Goal: Information Seeking & Learning: Learn about a topic

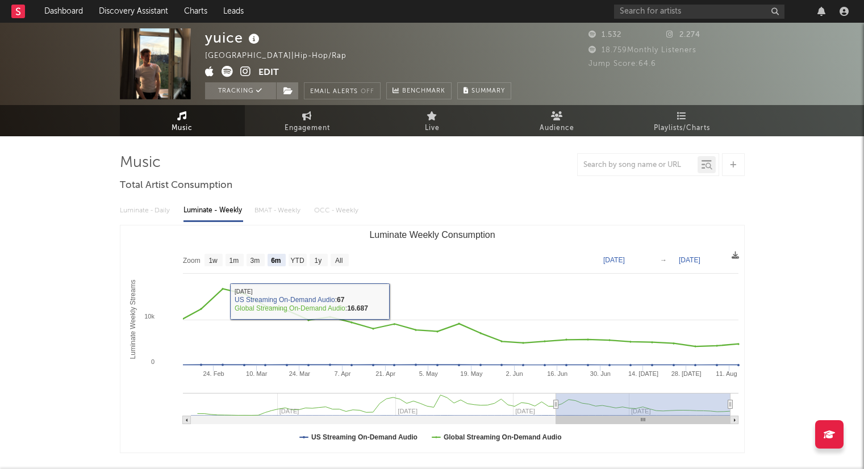
select select "6m"
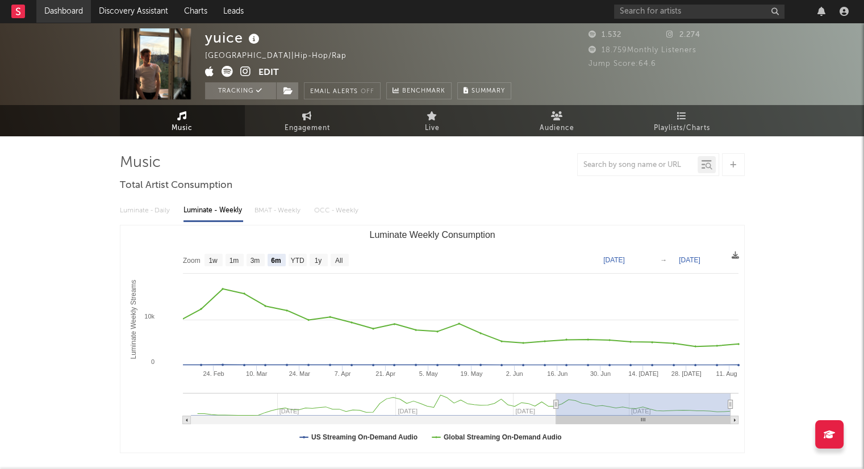
click at [50, 12] on link "Dashboard" at bounding box center [63, 11] width 55 height 23
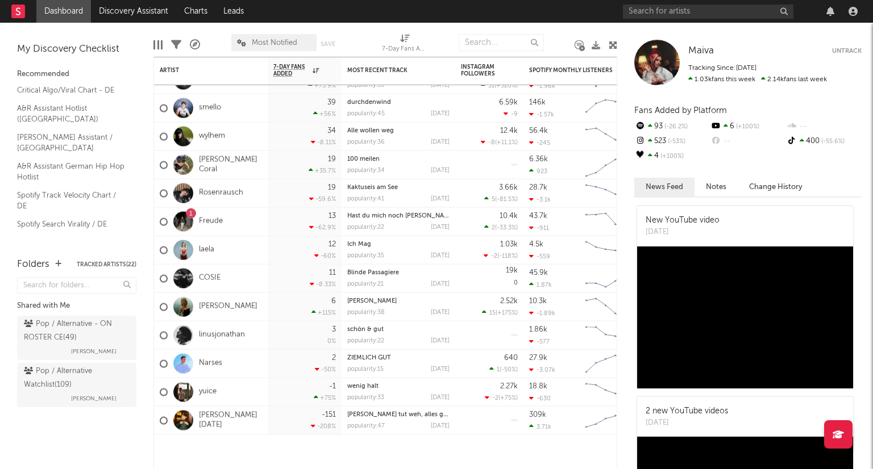
drag, startPoint x: 707, startPoint y: 1, endPoint x: 703, endPoint y: 10, distance: 9.9
click at [706, 3] on div at bounding box center [742, 11] width 239 height 23
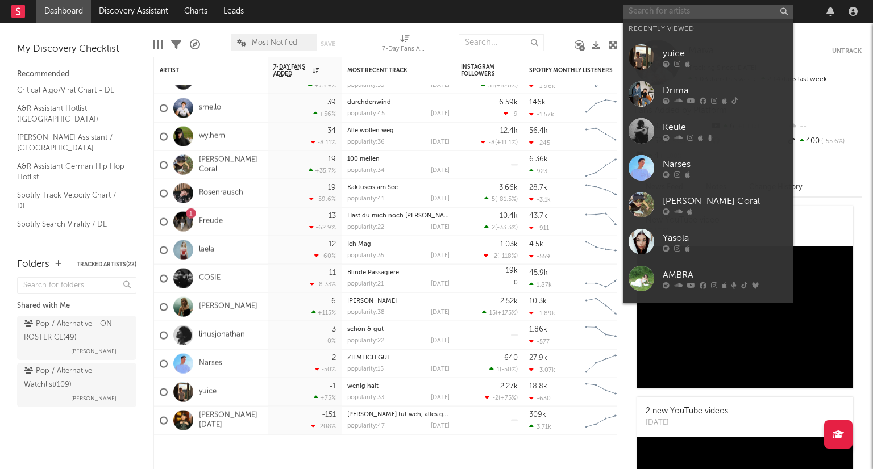
click at [701, 13] on input "text" at bounding box center [708, 12] width 171 height 14
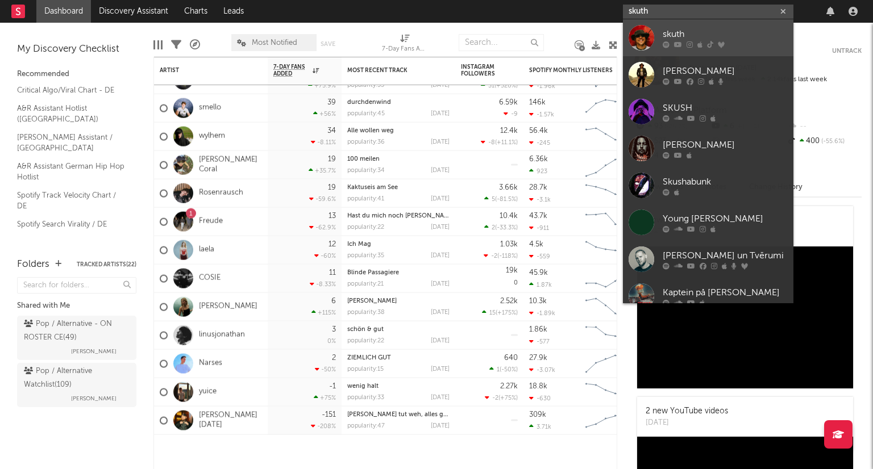
type input "skuth"
click at [698, 28] on div "skuth" at bounding box center [725, 34] width 125 height 14
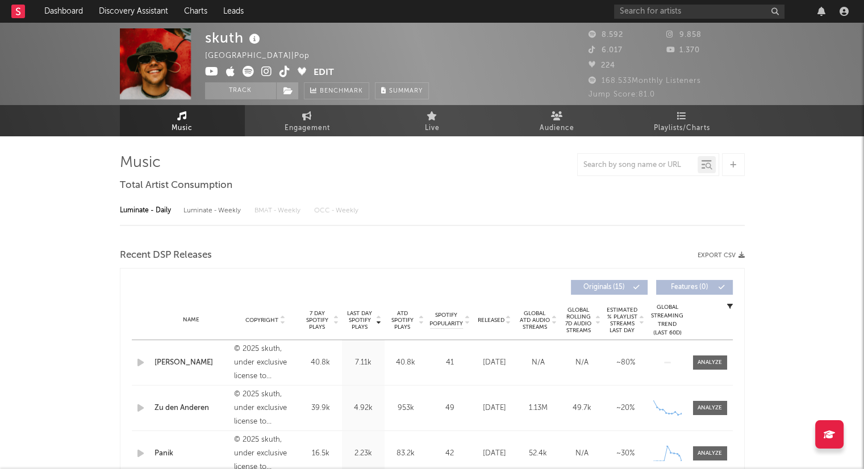
select select "6m"
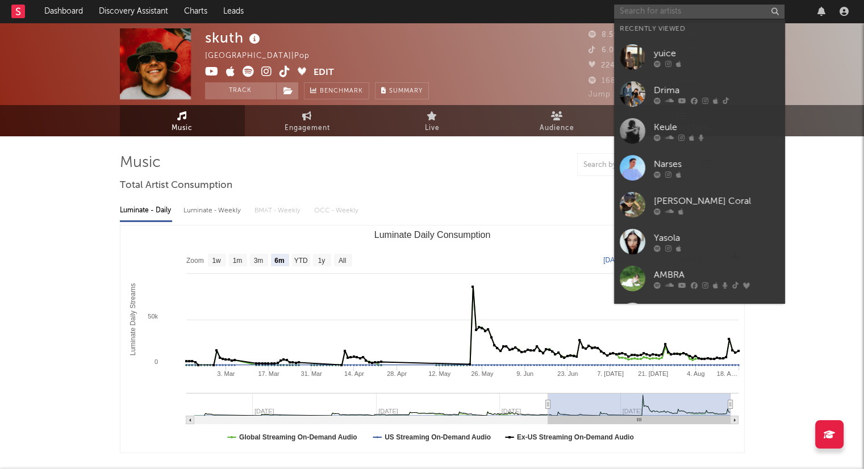
click at [699, 14] on input "text" at bounding box center [699, 12] width 171 height 14
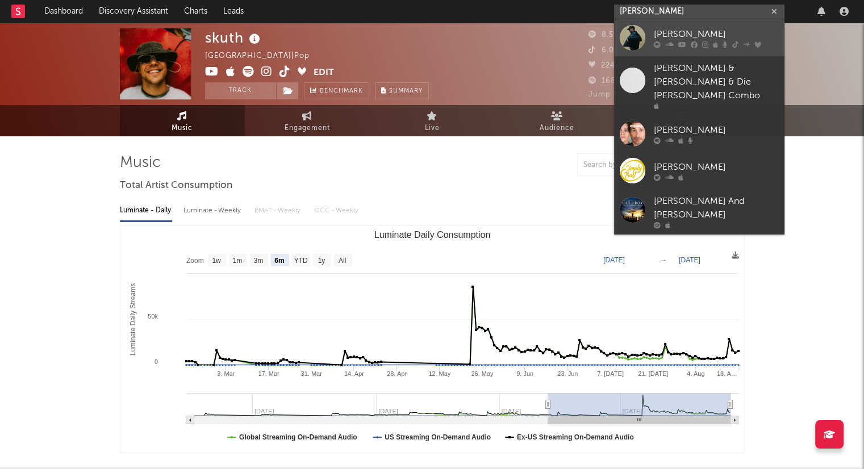
type input "[PERSON_NAME]"
click at [683, 26] on link "[PERSON_NAME]" at bounding box center [699, 37] width 171 height 37
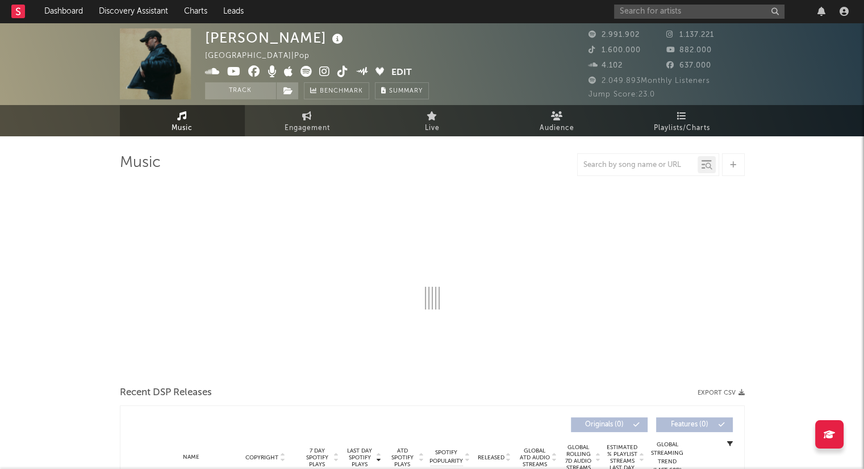
select select "6m"
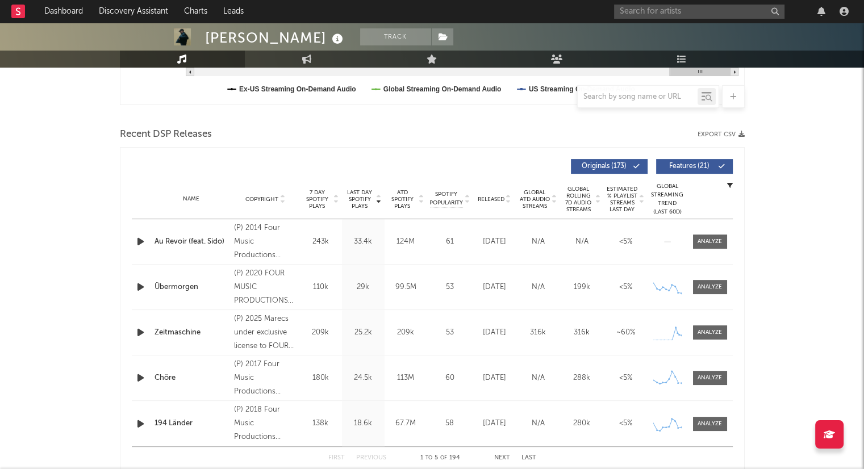
scroll to position [398, 0]
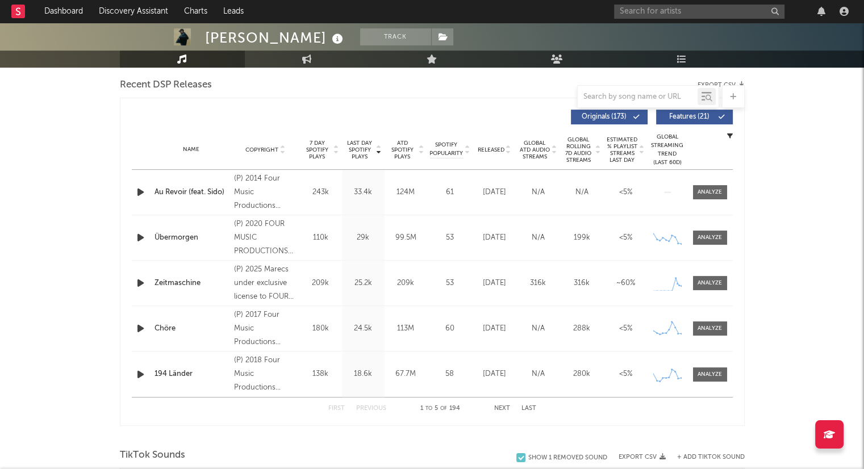
click at [508, 152] on icon at bounding box center [509, 152] width 6 height 5
click at [502, 406] on button "Next" at bounding box center [502, 409] width 16 height 6
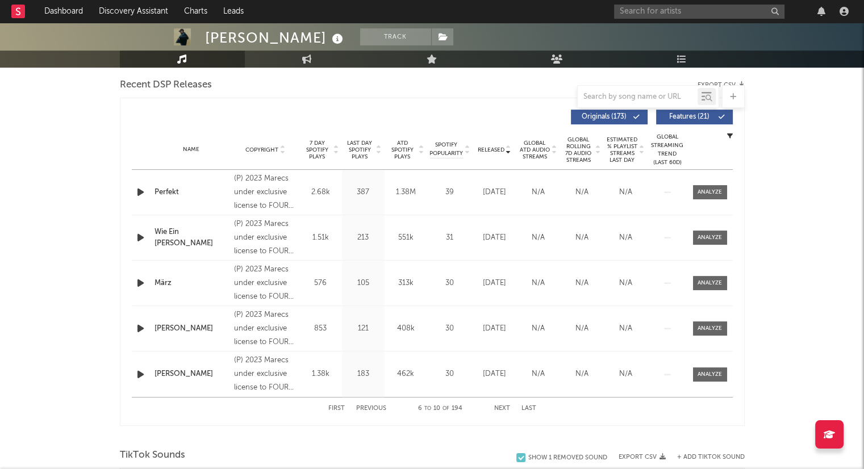
click at [502, 406] on button "Next" at bounding box center [502, 409] width 16 height 6
click at [339, 406] on button "First" at bounding box center [337, 409] width 16 height 6
click at [507, 144] on div "Name Copyright Label Album Names Composer Names 7 Day Spotify Plays Last Day Sp…" at bounding box center [432, 150] width 601 height 40
click at [508, 147] on icon at bounding box center [509, 147] width 6 height 5
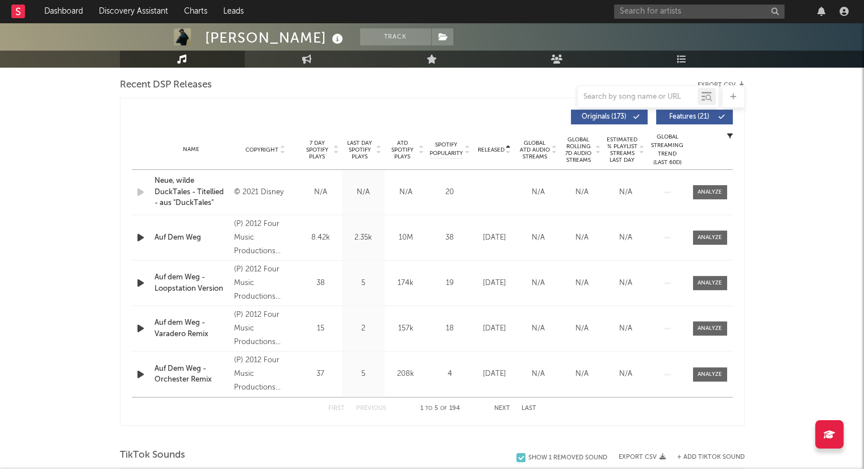
click at [422, 151] on icon at bounding box center [422, 152] width 6 height 5
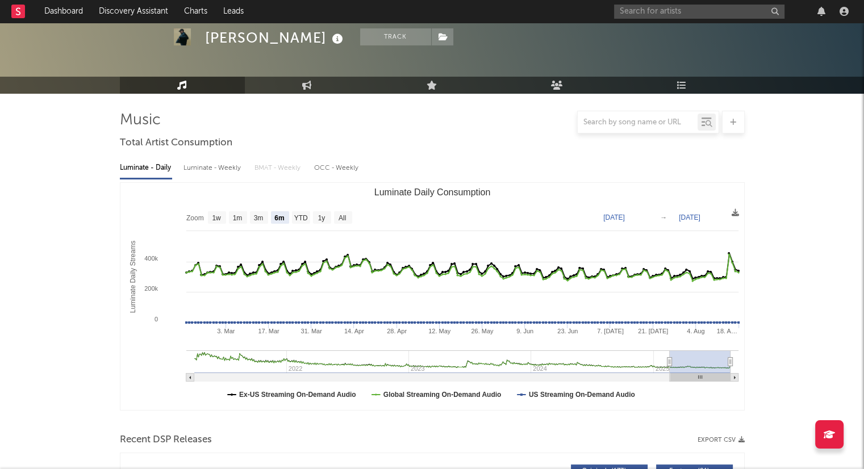
scroll to position [0, 0]
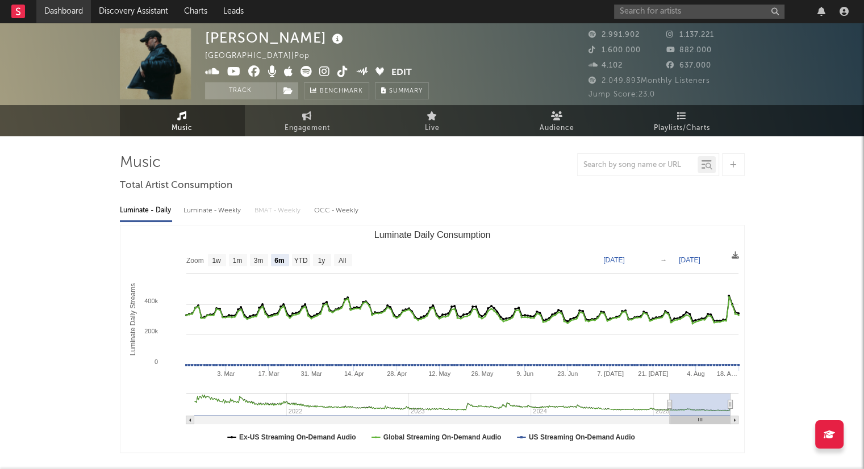
click at [60, 5] on link "Dashboard" at bounding box center [63, 11] width 55 height 23
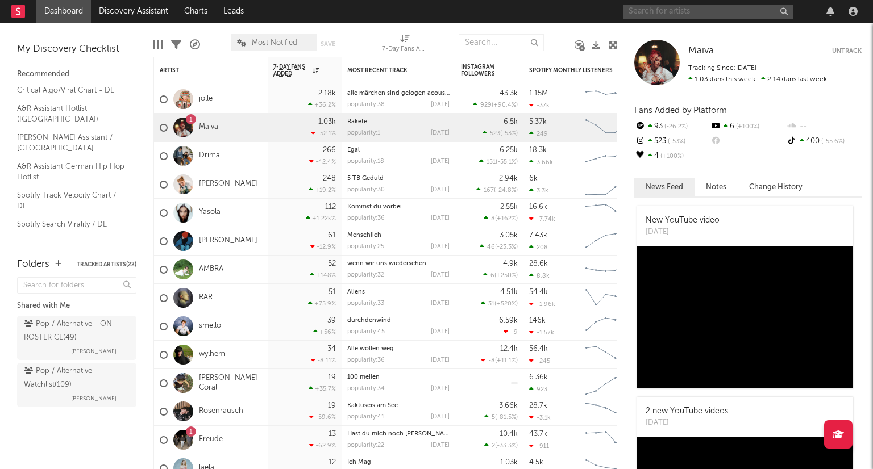
click at [709, 12] on input "text" at bounding box center [708, 12] width 171 height 14
click at [664, 11] on input "text" at bounding box center [708, 12] width 171 height 14
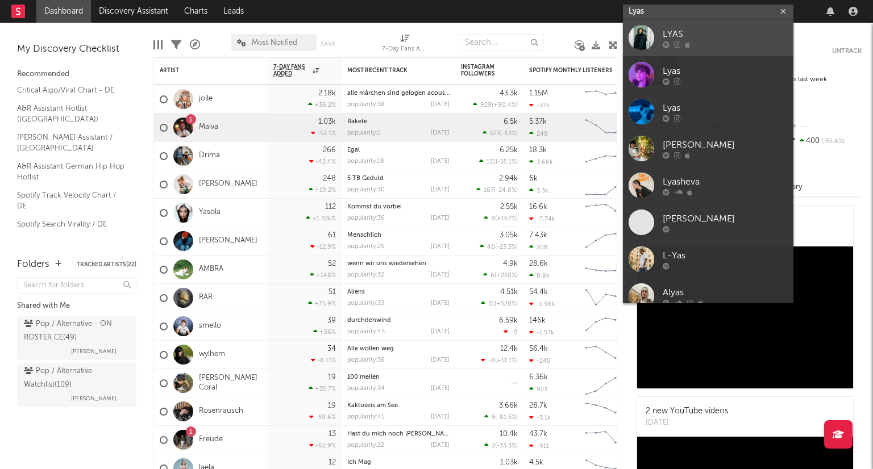
type input "Lyas"
click at [671, 32] on div "LYAS" at bounding box center [725, 34] width 125 height 14
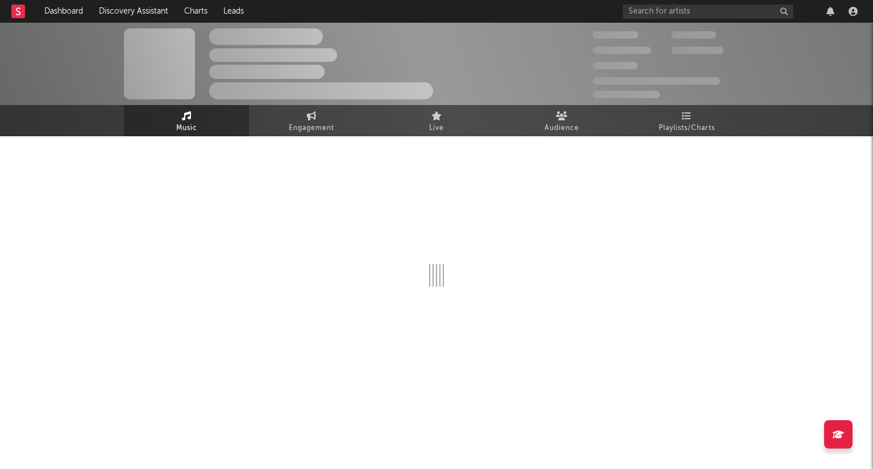
select select "1w"
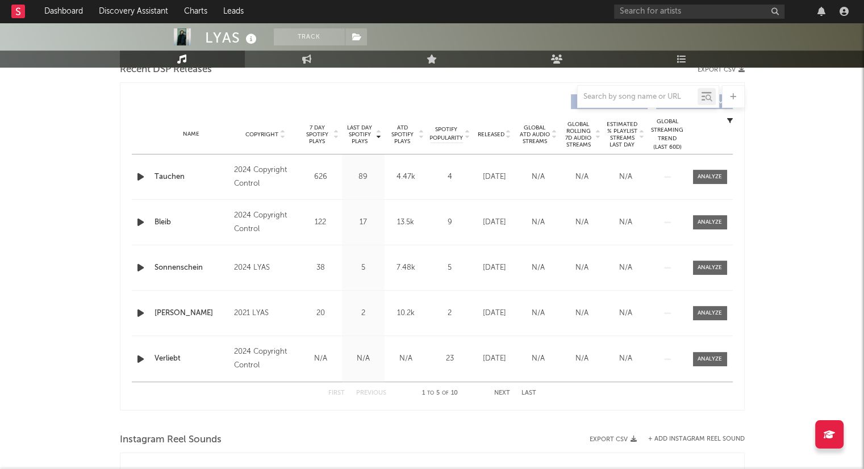
scroll to position [455, 0]
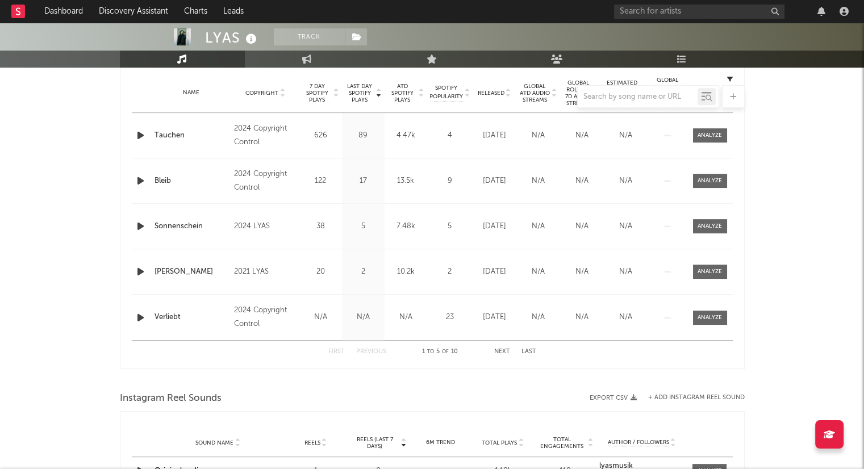
click at [507, 94] on div at bounding box center [432, 96] width 625 height 23
click at [509, 94] on div at bounding box center [432, 96] width 625 height 23
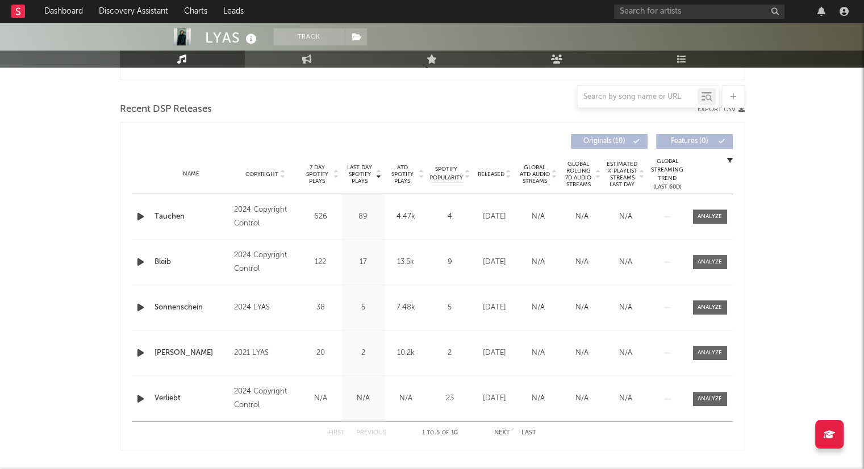
scroll to position [341, 0]
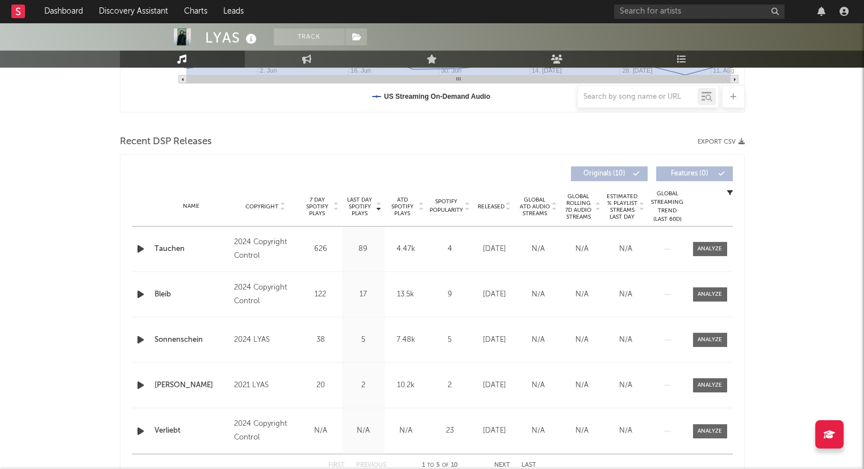
click at [508, 207] on icon at bounding box center [509, 209] width 6 height 5
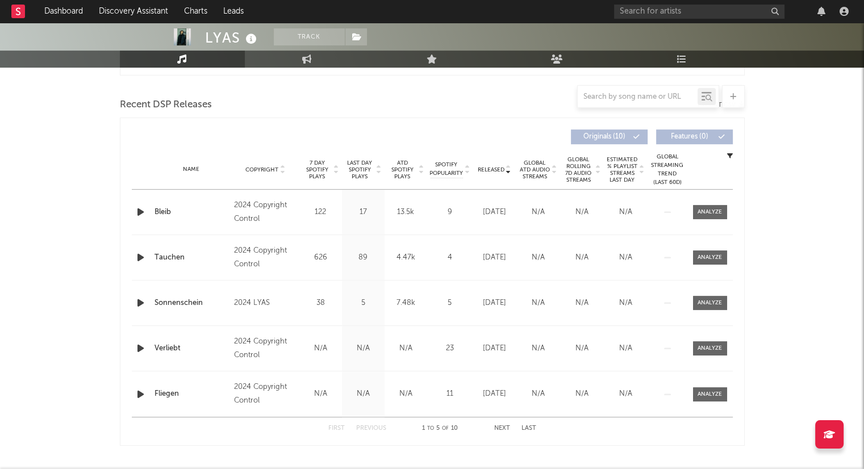
scroll to position [398, 0]
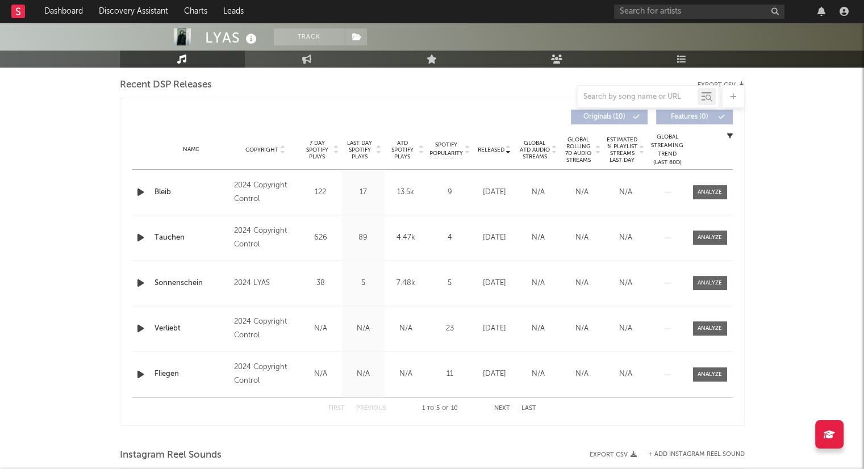
click at [505, 406] on button "Next" at bounding box center [502, 409] width 16 height 6
click at [342, 408] on button "First" at bounding box center [337, 409] width 16 height 6
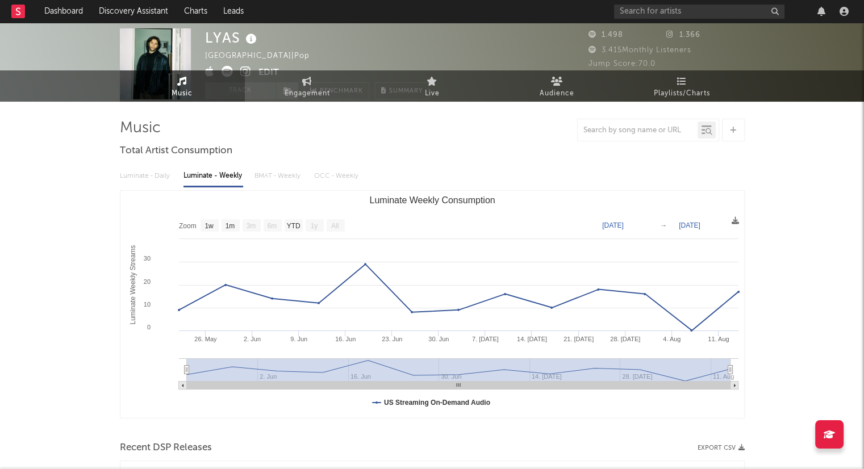
scroll to position [0, 0]
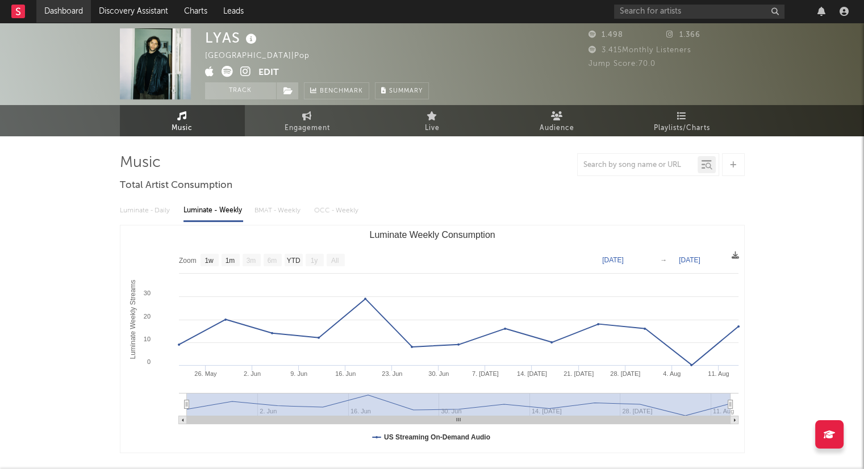
click at [74, 12] on link "Dashboard" at bounding box center [63, 11] width 55 height 23
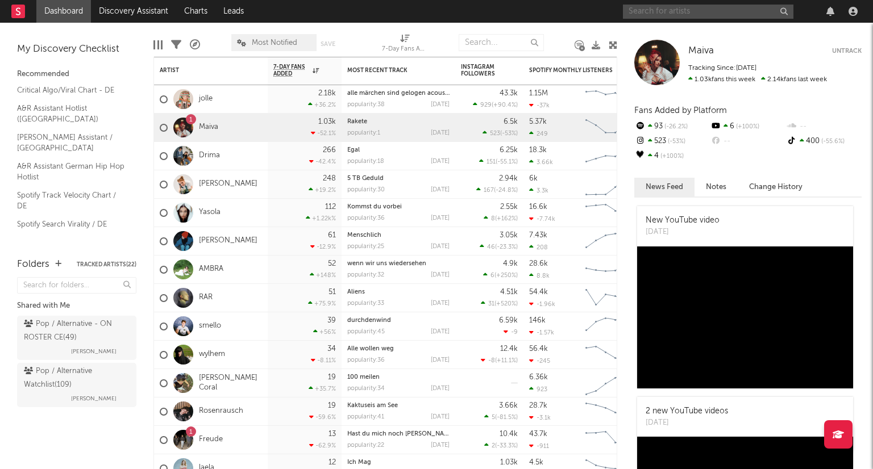
click at [669, 15] on input "text" at bounding box center [708, 12] width 171 height 14
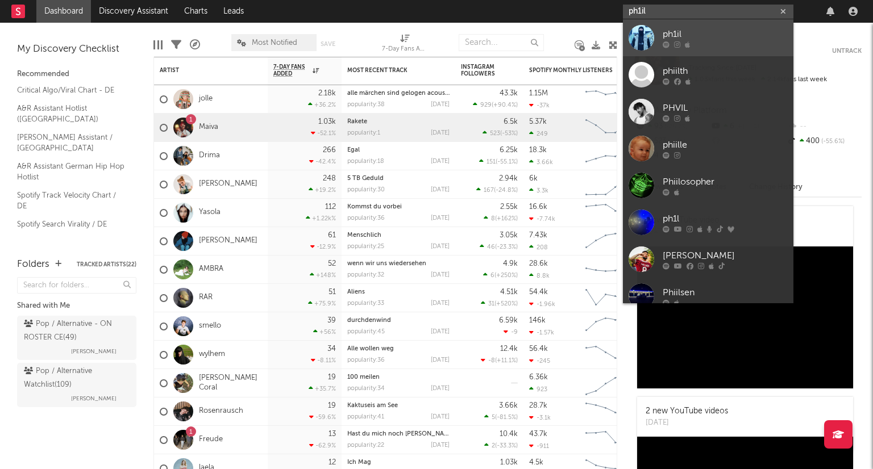
type input "ph1il"
click at [689, 35] on div "ph1il" at bounding box center [725, 34] width 125 height 14
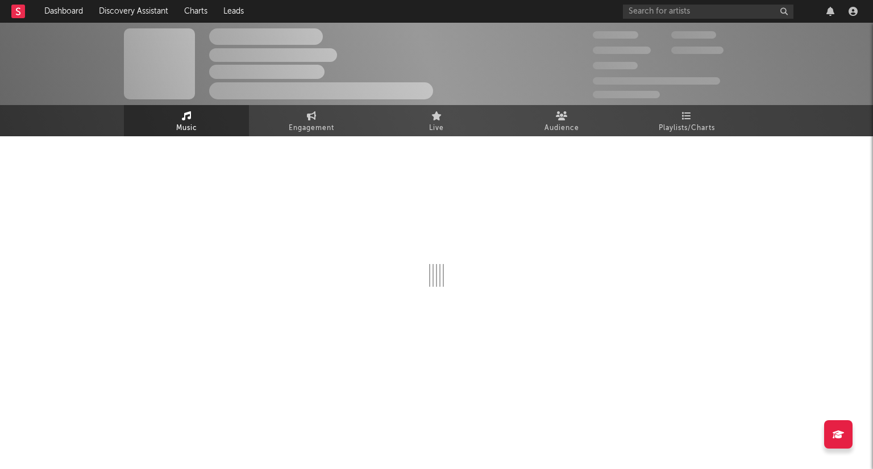
select select "1w"
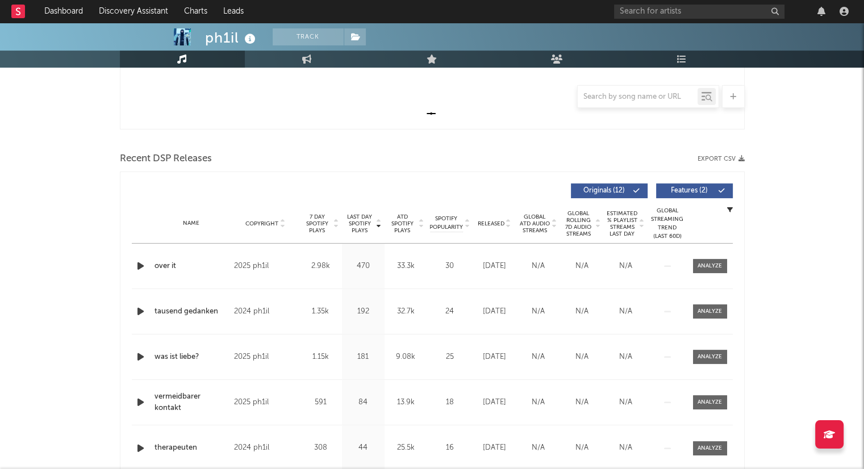
scroll to position [341, 0]
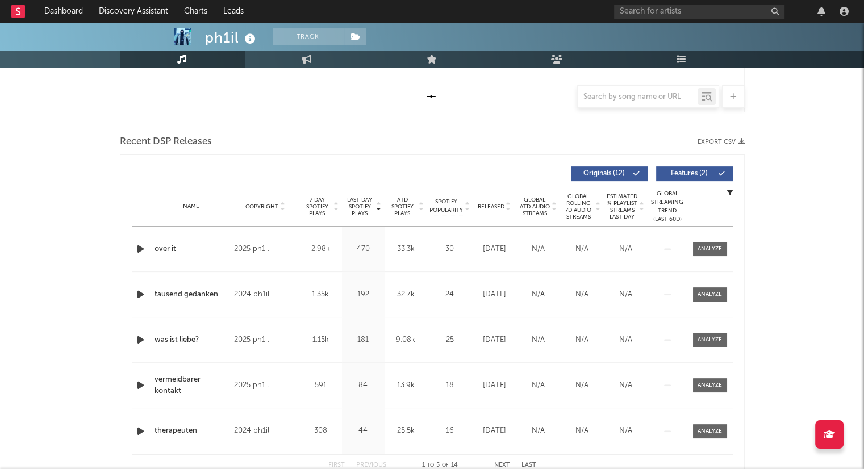
click at [508, 210] on icon at bounding box center [509, 209] width 6 height 5
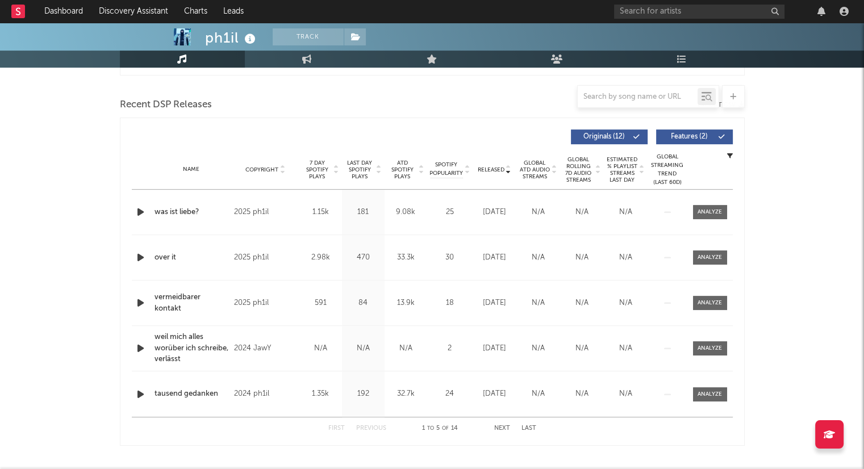
scroll to position [398, 0]
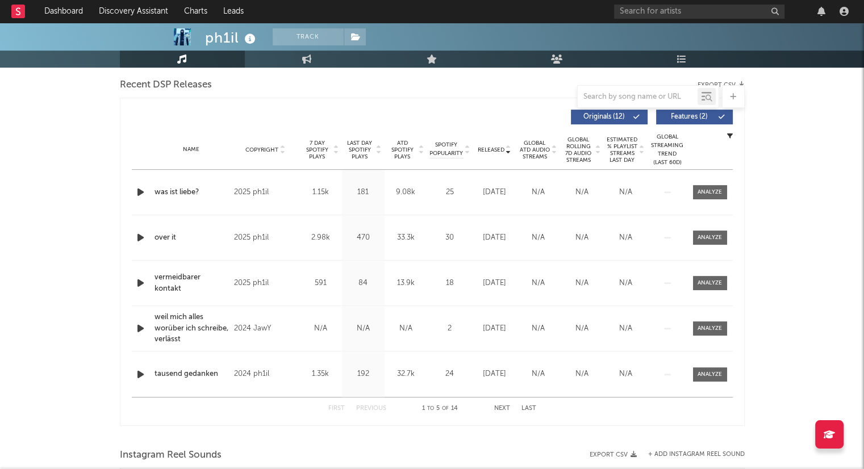
click at [504, 410] on button "Next" at bounding box center [502, 409] width 16 height 6
click at [504, 409] on button "Next" at bounding box center [502, 409] width 16 height 6
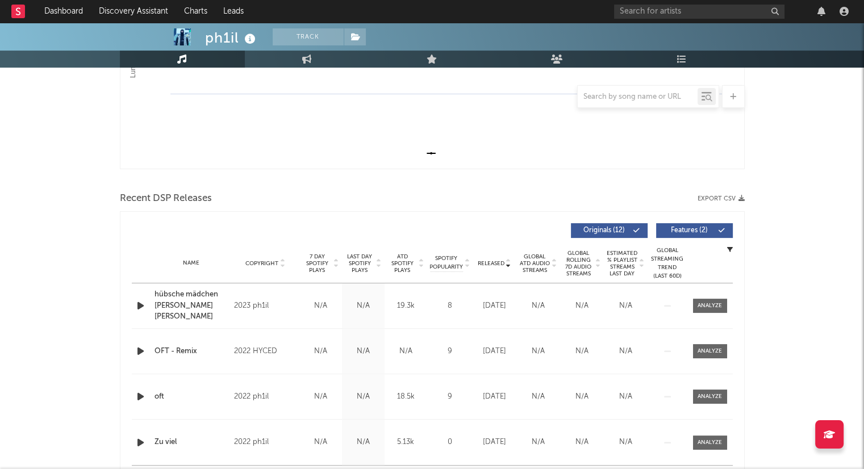
scroll to position [512, 0]
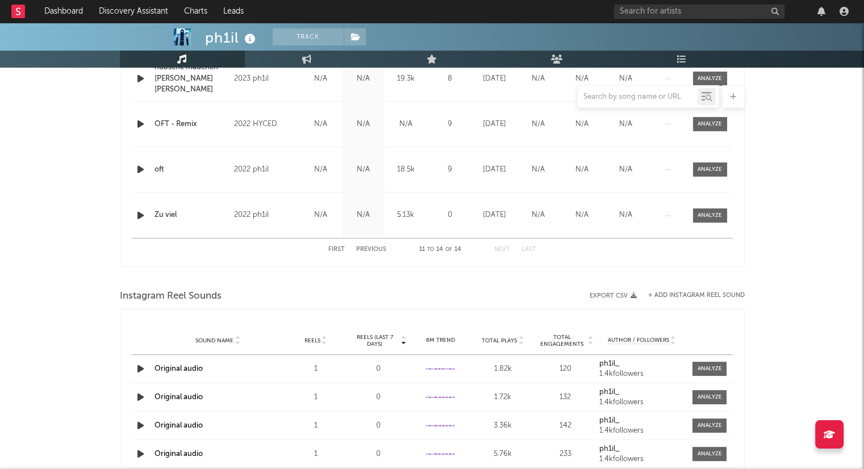
click at [336, 247] on button "First" at bounding box center [337, 250] width 16 height 6
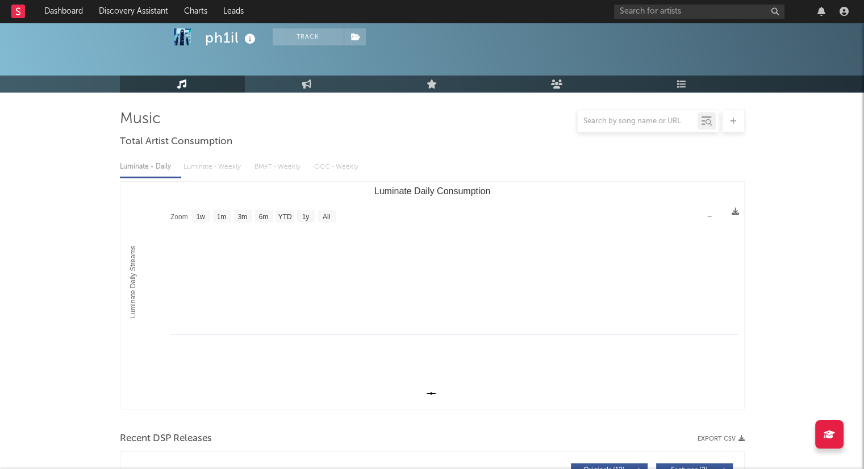
scroll to position [0, 0]
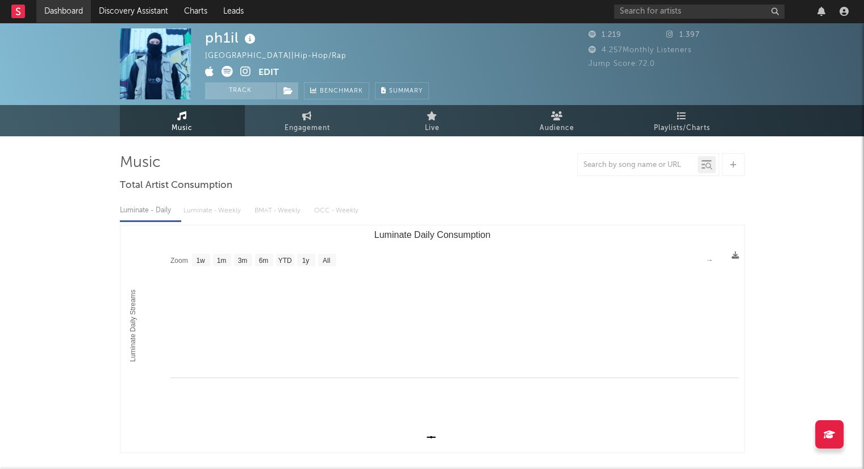
click at [70, 9] on link "Dashboard" at bounding box center [63, 11] width 55 height 23
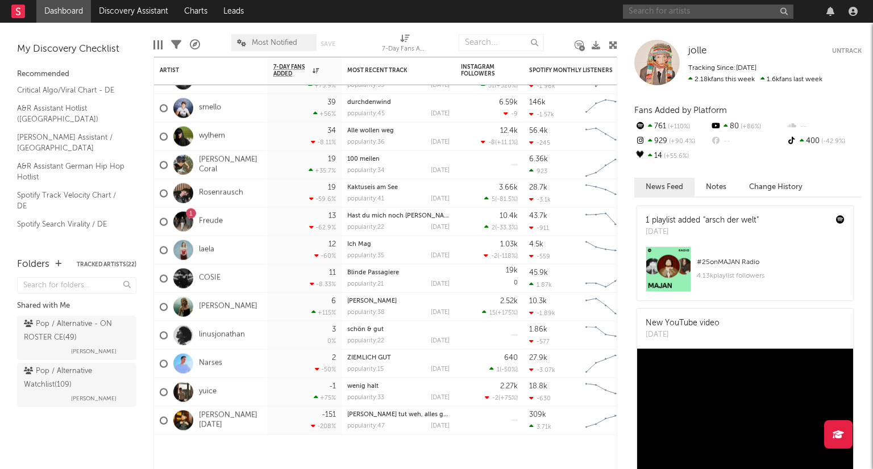
click at [672, 14] on input "text" at bounding box center [708, 12] width 171 height 14
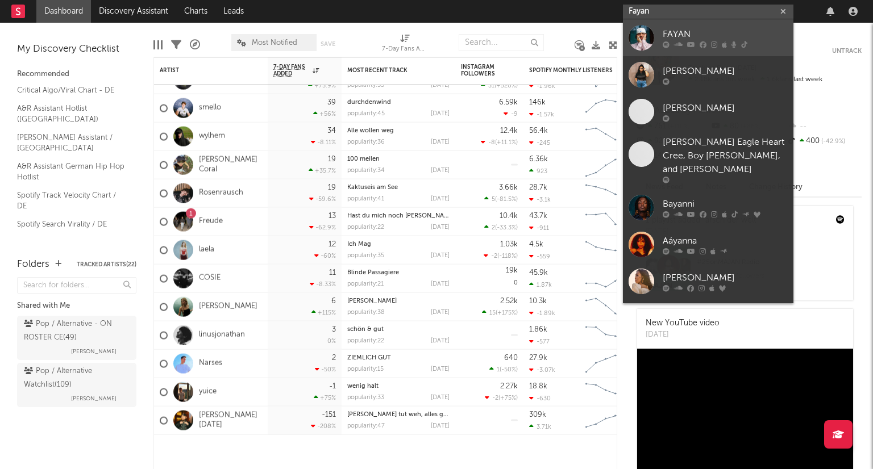
type input "Fayan"
click at [696, 32] on div "FAYAN" at bounding box center [725, 34] width 125 height 14
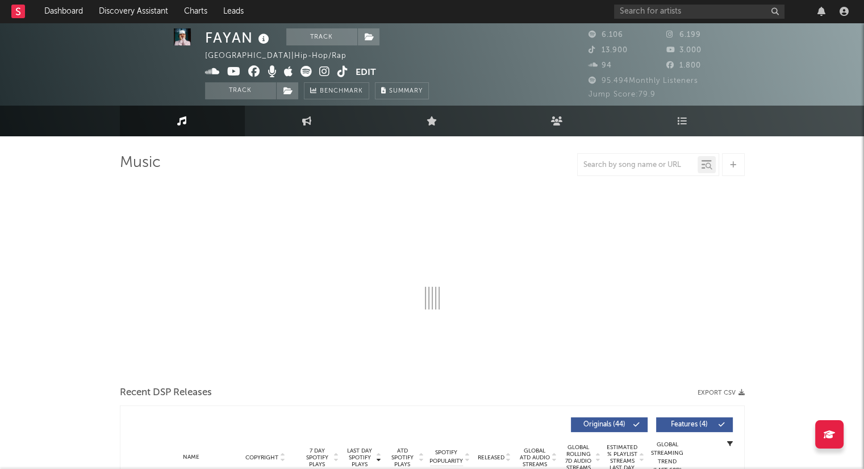
scroll to position [341, 0]
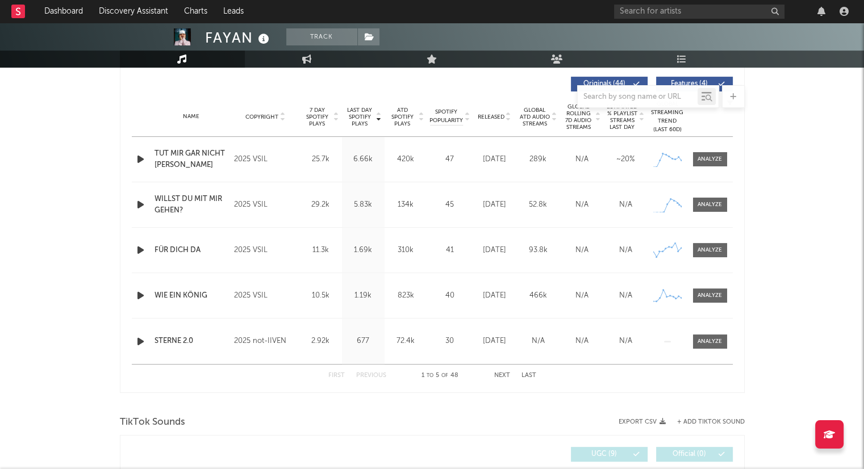
click at [507, 118] on icon at bounding box center [509, 119] width 6 height 5
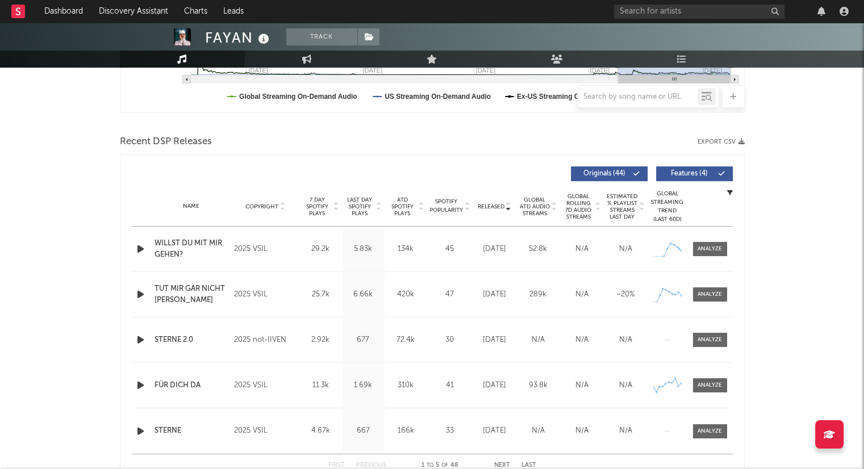
scroll to position [430, 0]
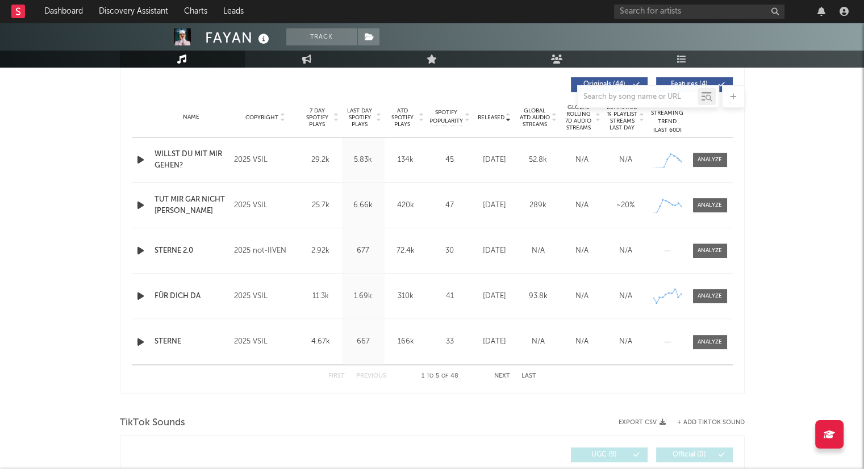
select select "6m"
click at [506, 373] on button "Next" at bounding box center [502, 376] width 16 height 6
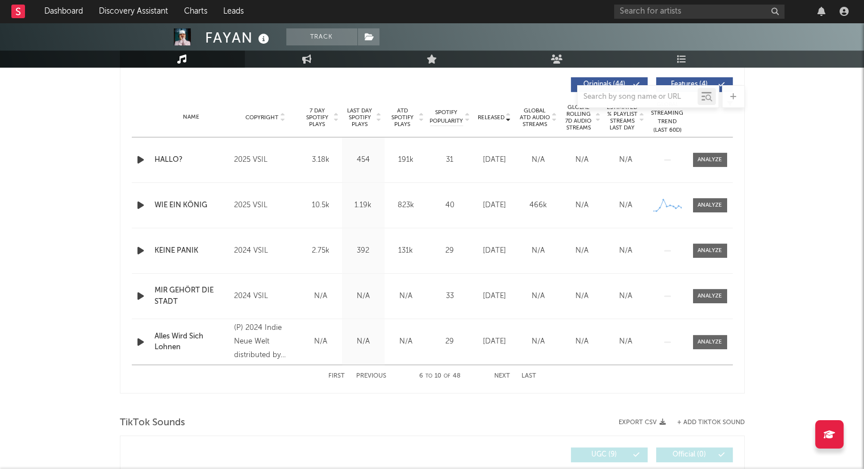
click at [505, 373] on button "Next" at bounding box center [502, 376] width 16 height 6
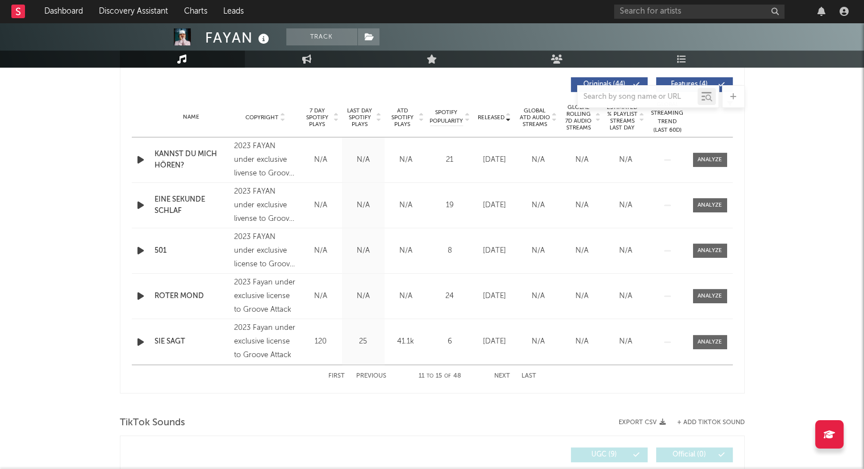
click at [500, 376] on button "Next" at bounding box center [502, 376] width 16 height 6
click at [506, 373] on button "Next" at bounding box center [502, 376] width 16 height 6
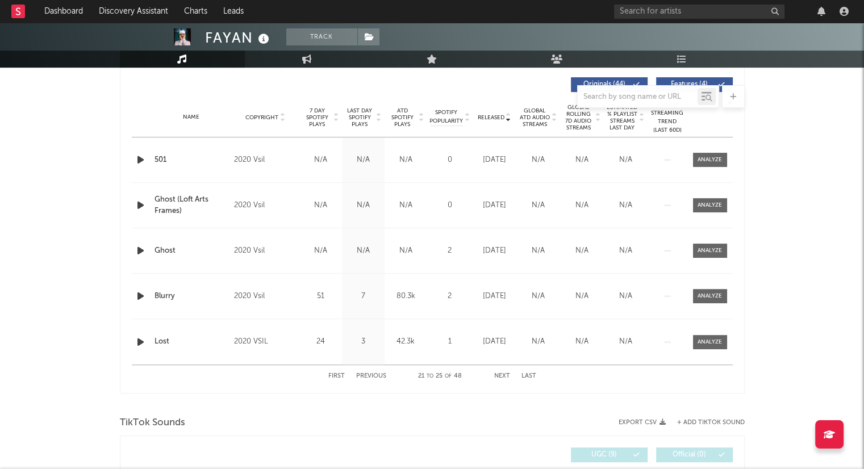
click at [506, 373] on button "Next" at bounding box center [502, 376] width 16 height 6
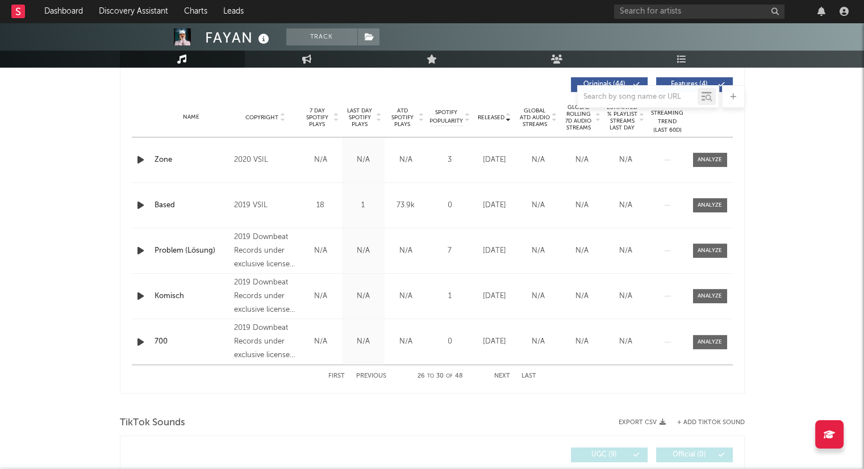
click at [506, 373] on button "Next" at bounding box center [502, 376] width 16 height 6
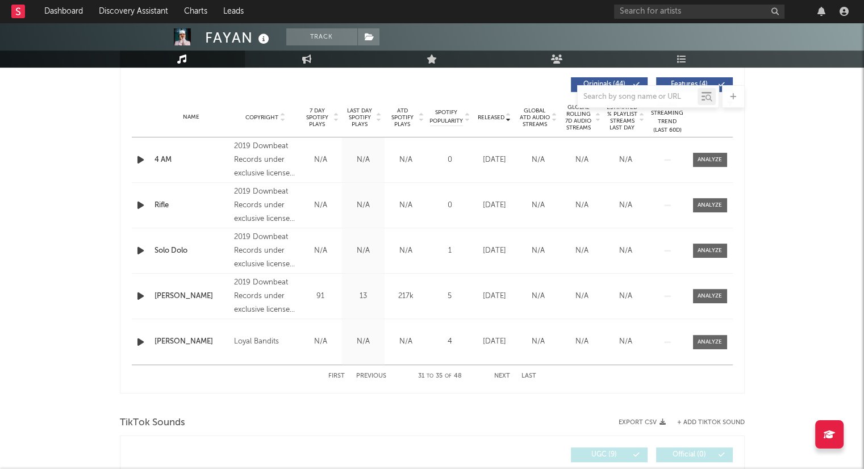
click at [506, 373] on button "Next" at bounding box center [502, 376] width 16 height 6
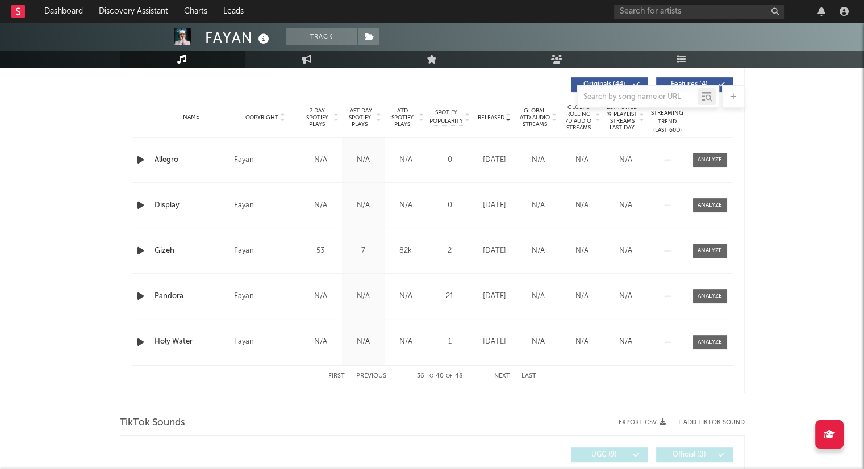
click at [506, 373] on button "Next" at bounding box center [502, 376] width 16 height 6
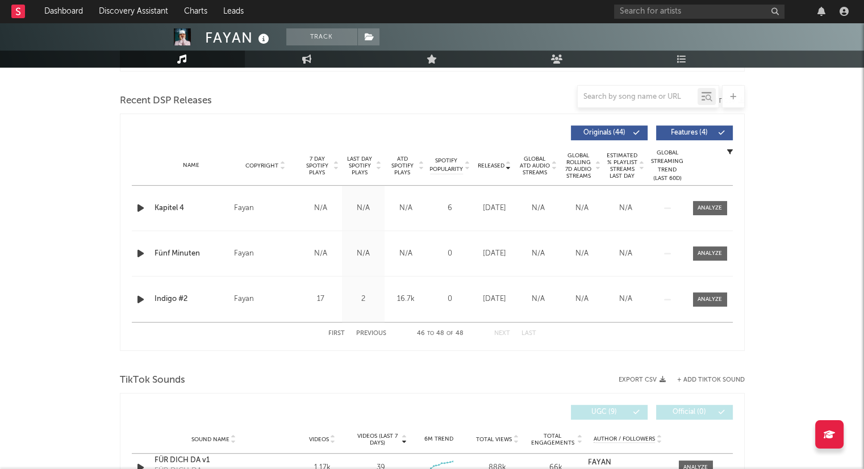
scroll to position [398, 0]
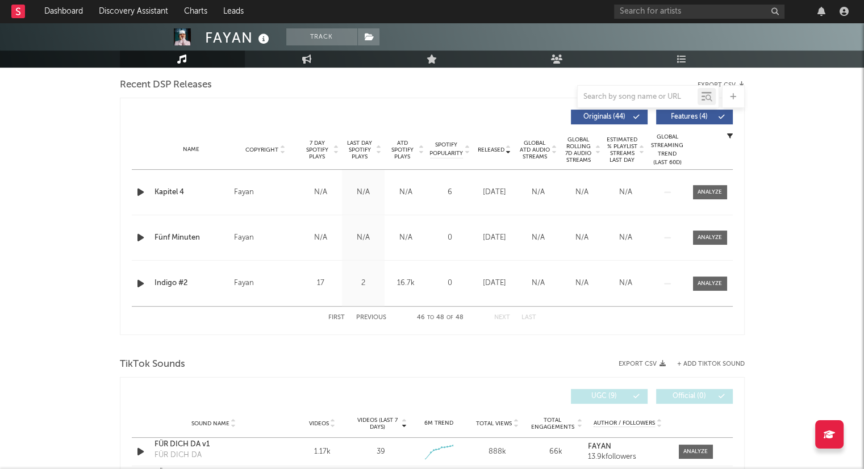
click at [339, 319] on button "First" at bounding box center [337, 318] width 16 height 6
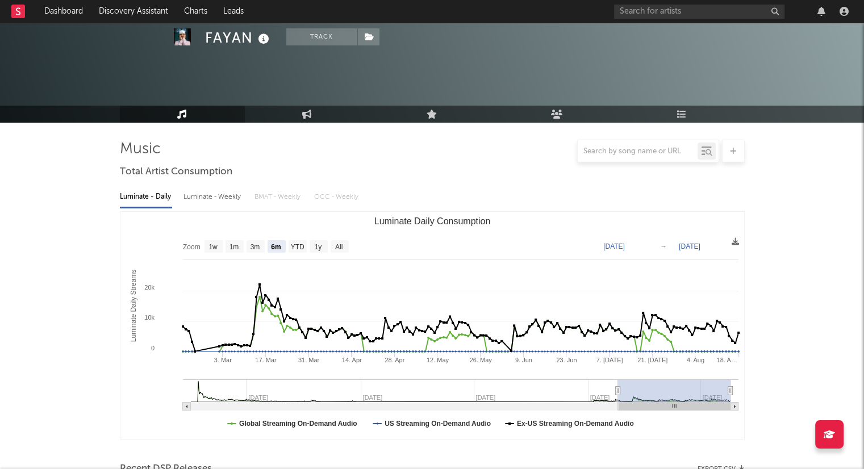
scroll to position [0, 0]
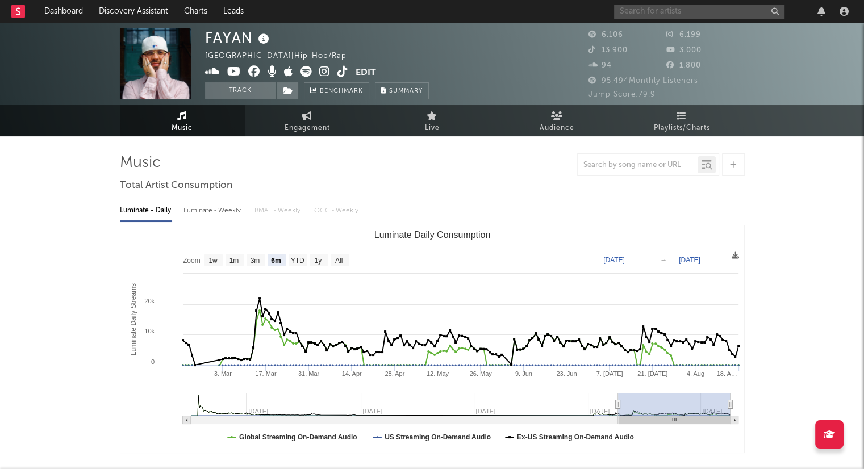
click at [674, 7] on input "text" at bounding box center [699, 12] width 171 height 14
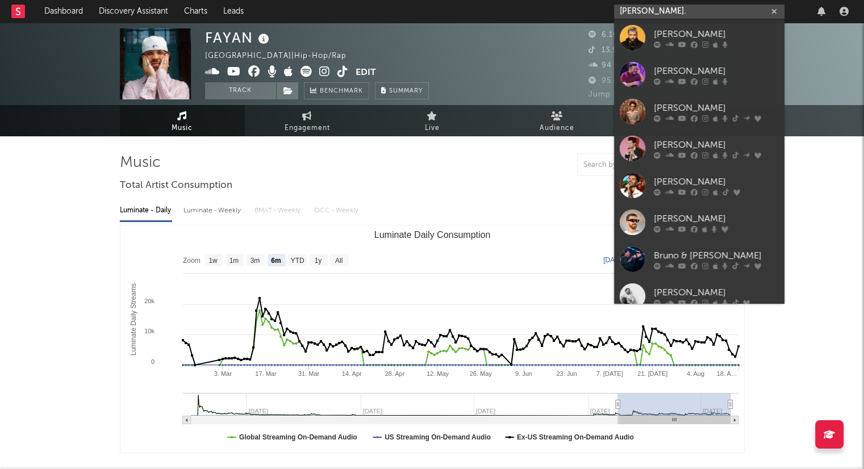
click at [672, 10] on input "[PERSON_NAME]." at bounding box center [699, 12] width 171 height 14
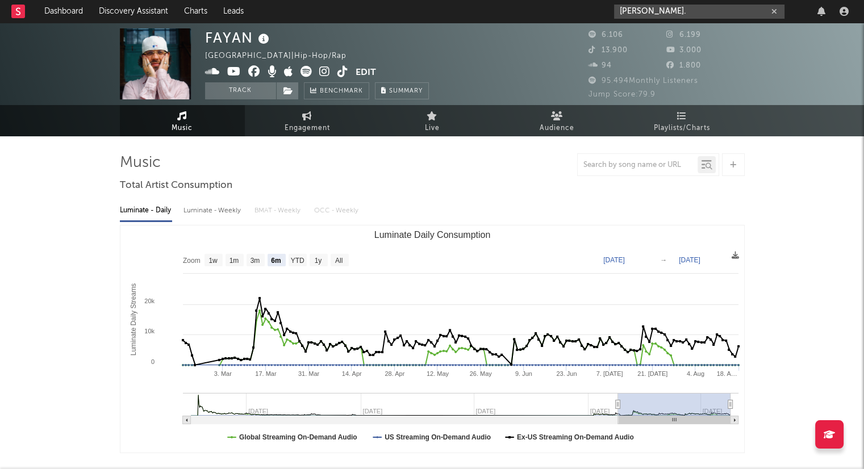
type input "[PERSON_NAME]."
click at [778, 11] on button "button" at bounding box center [774, 11] width 9 height 11
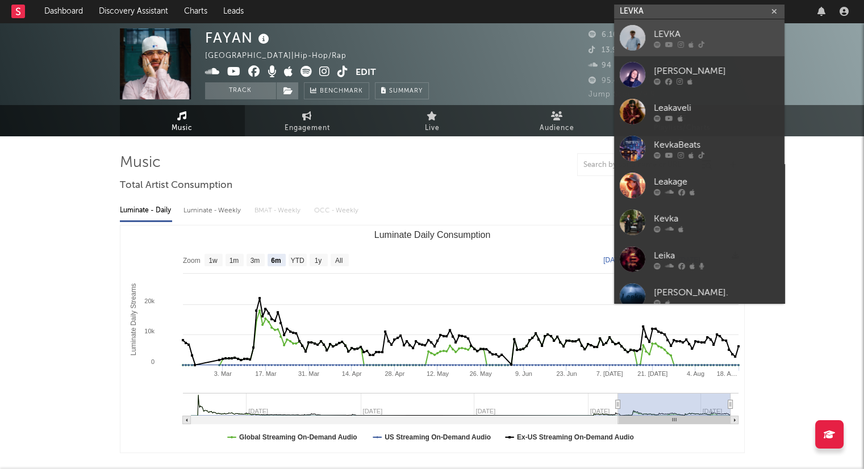
type input "LEVKA"
click at [693, 30] on div "LEVKA" at bounding box center [716, 34] width 125 height 14
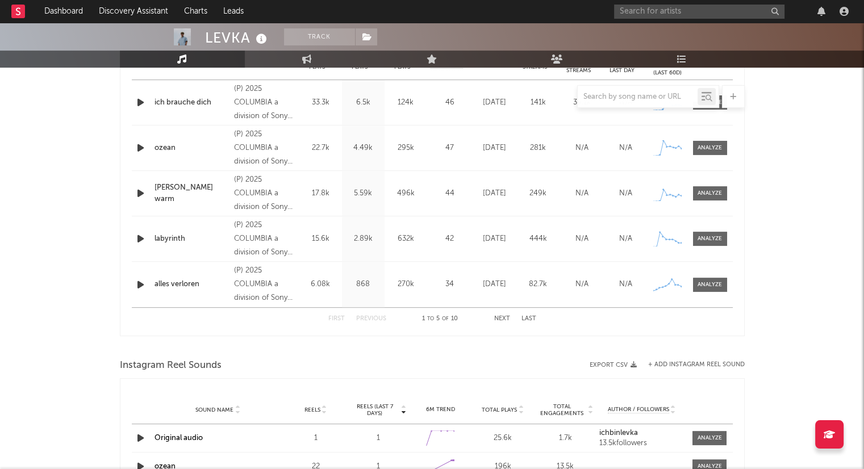
select select "6m"
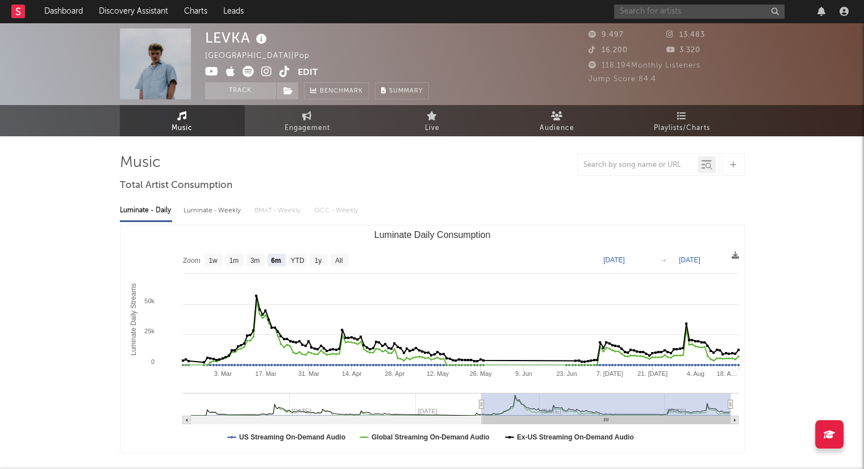
click at [682, 12] on input "text" at bounding box center [699, 12] width 171 height 14
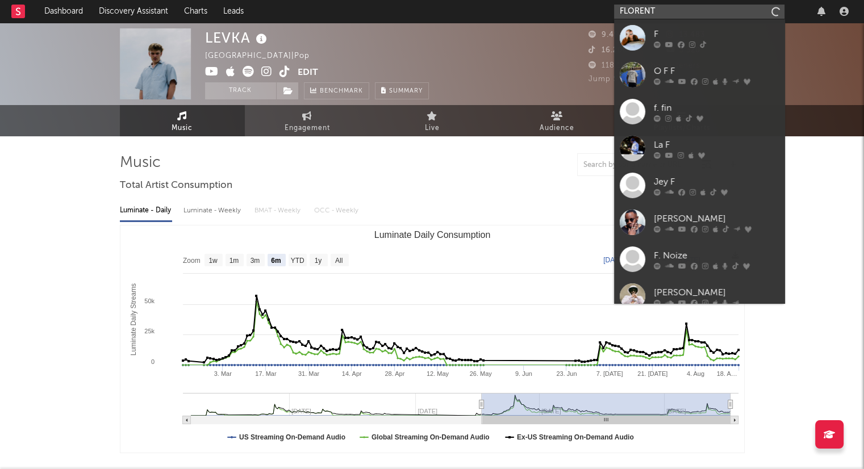
type input "FLORENT"
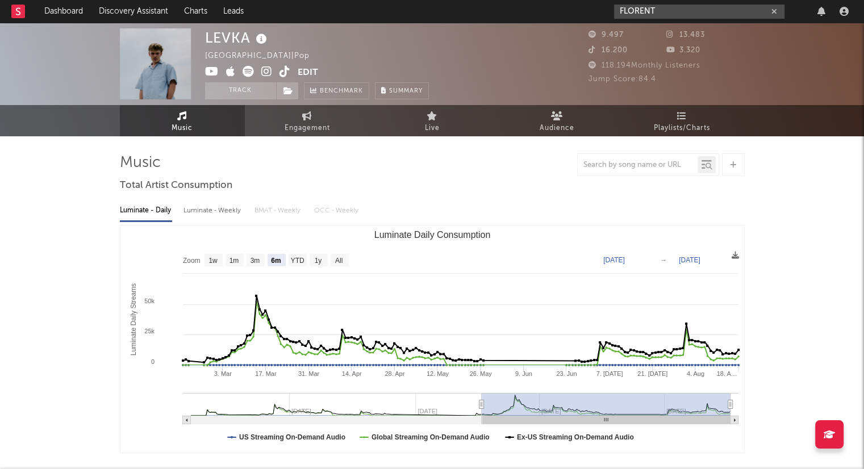
click at [774, 10] on icon "button" at bounding box center [775, 11] width 6 height 7
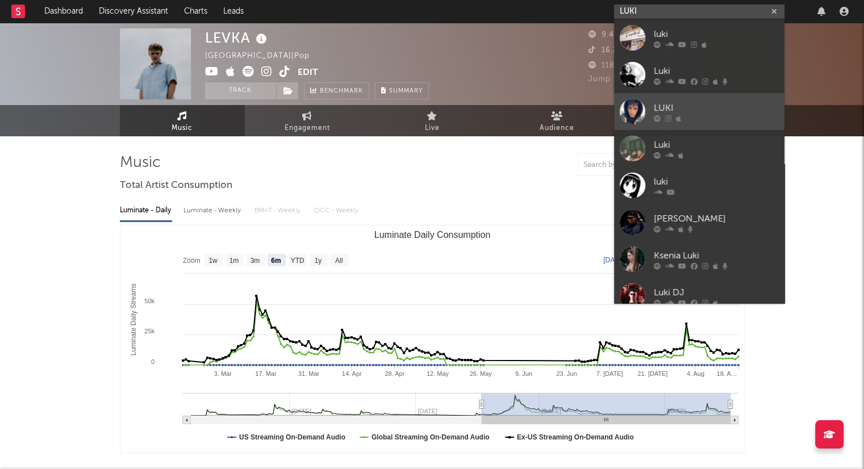
type input "LUKI"
click at [717, 114] on div "LUKI" at bounding box center [716, 108] width 125 height 14
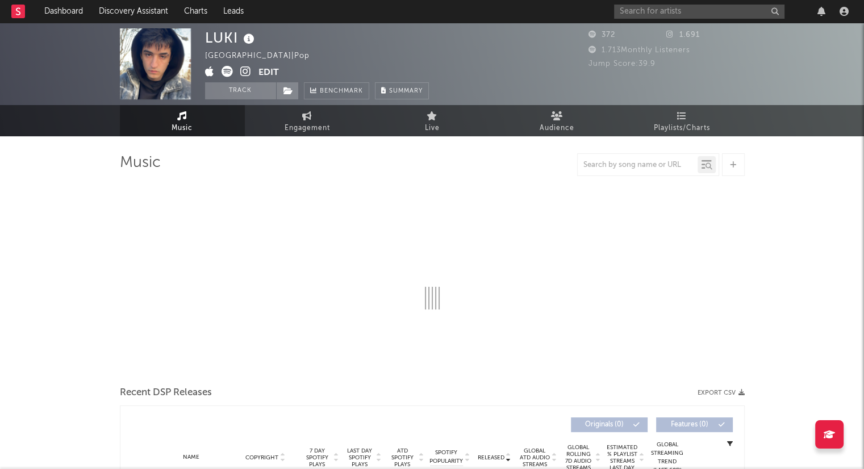
select select "1w"
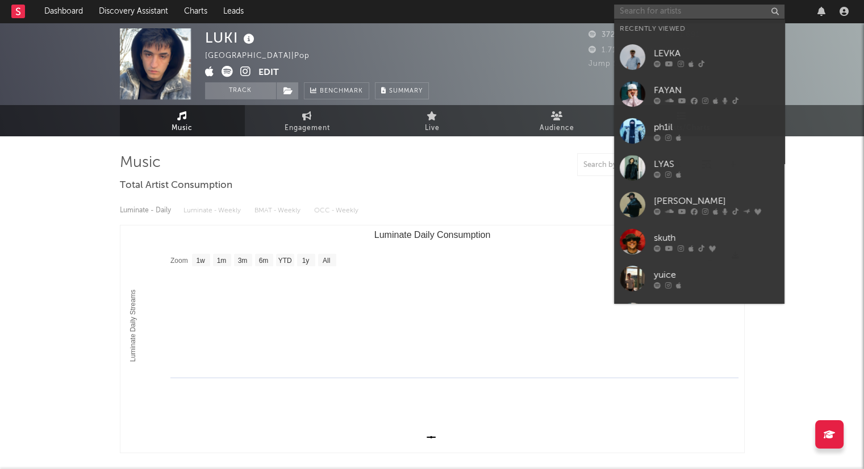
click at [696, 11] on input "text" at bounding box center [699, 12] width 171 height 14
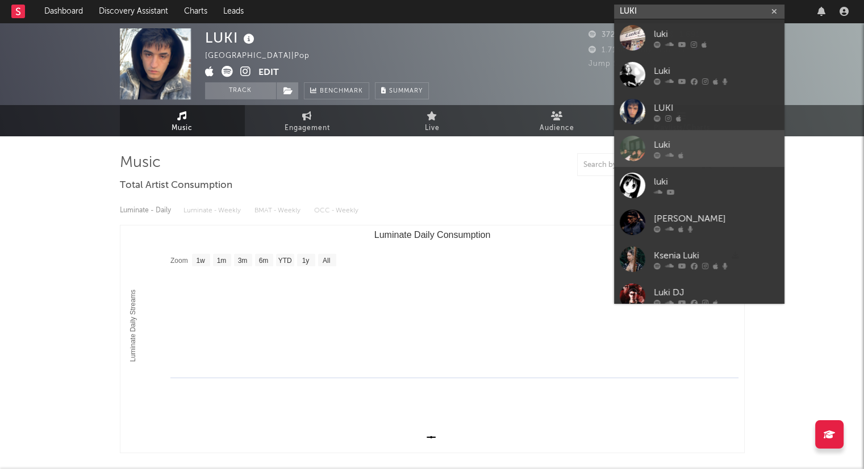
type input "LUKI"
click at [725, 145] on div "Luki" at bounding box center [716, 145] width 125 height 14
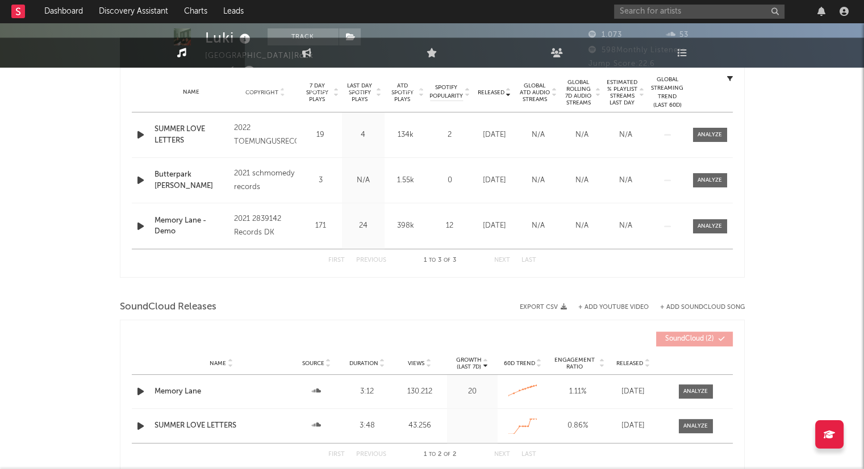
select select "1w"
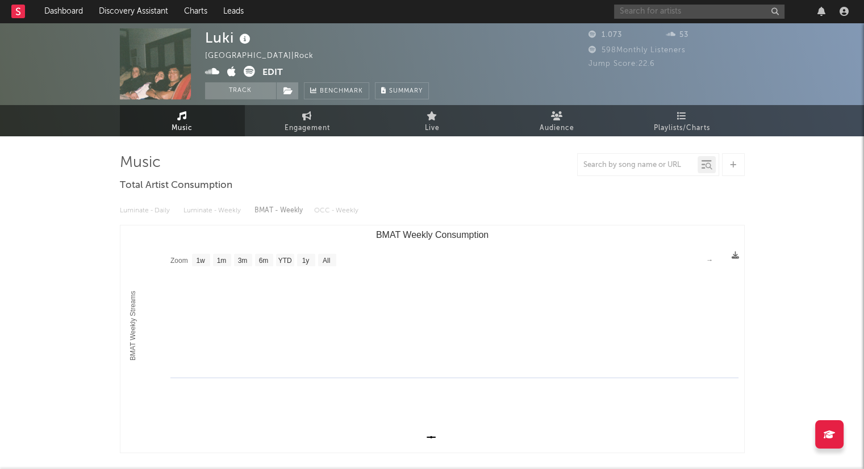
click at [679, 18] on input "text" at bounding box center [699, 12] width 171 height 14
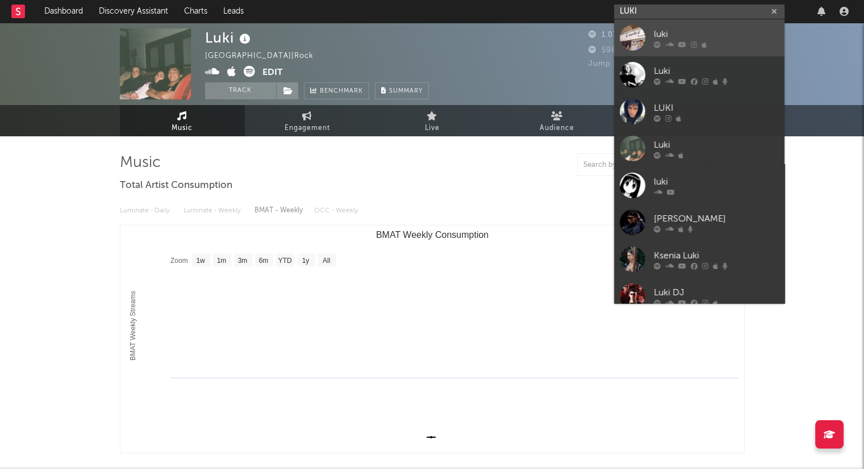
type input "LUKI"
click at [730, 32] on div "luki" at bounding box center [716, 34] width 125 height 14
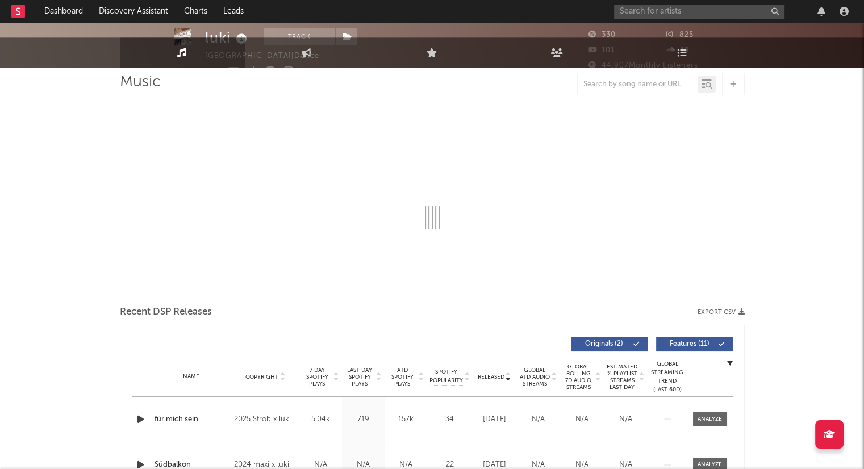
select select "1w"
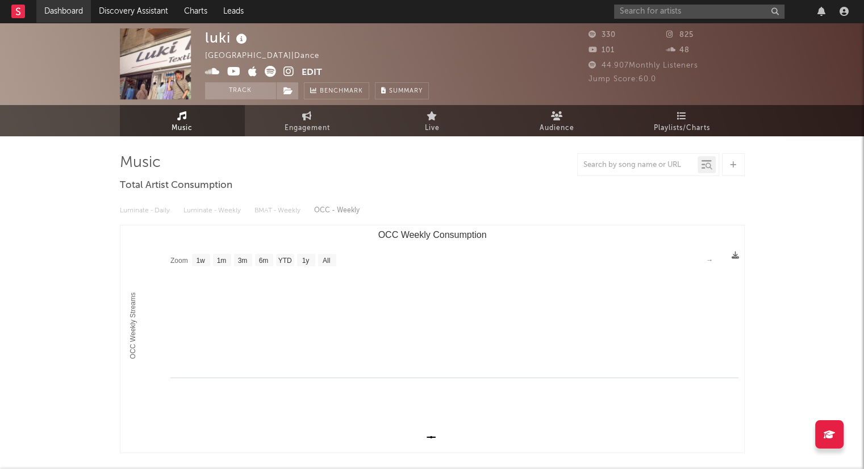
click at [56, 14] on link "Dashboard" at bounding box center [63, 11] width 55 height 23
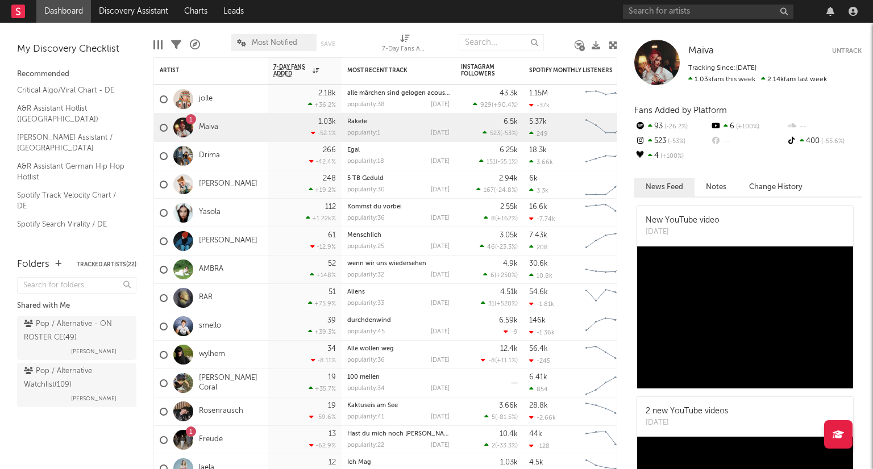
click at [688, 2] on div at bounding box center [742, 11] width 239 height 23
click at [688, 10] on input "text" at bounding box center [708, 12] width 171 height 14
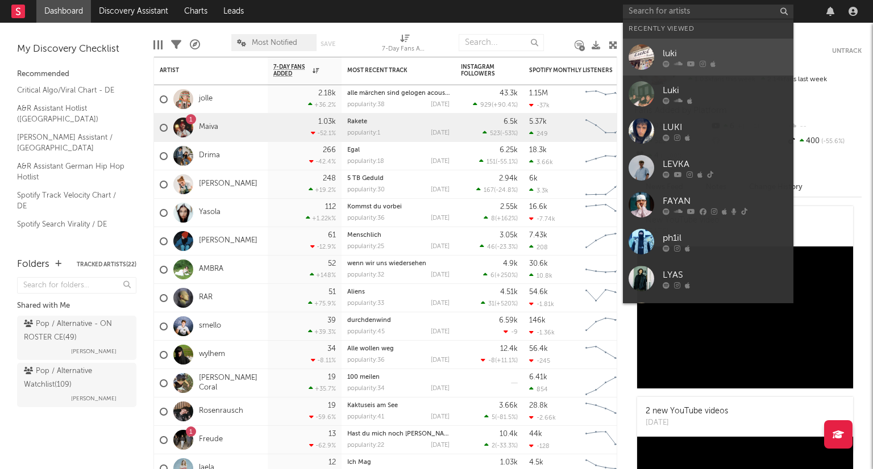
click at [692, 48] on div "luki" at bounding box center [725, 54] width 125 height 14
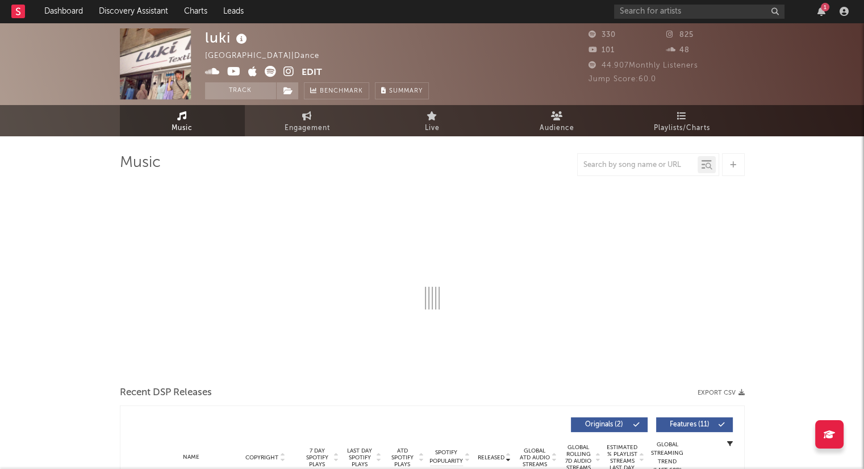
select select "1w"
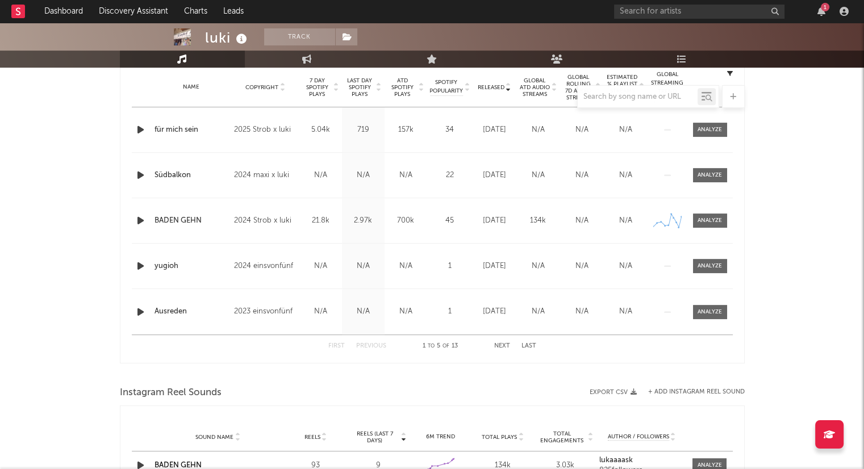
scroll to position [455, 0]
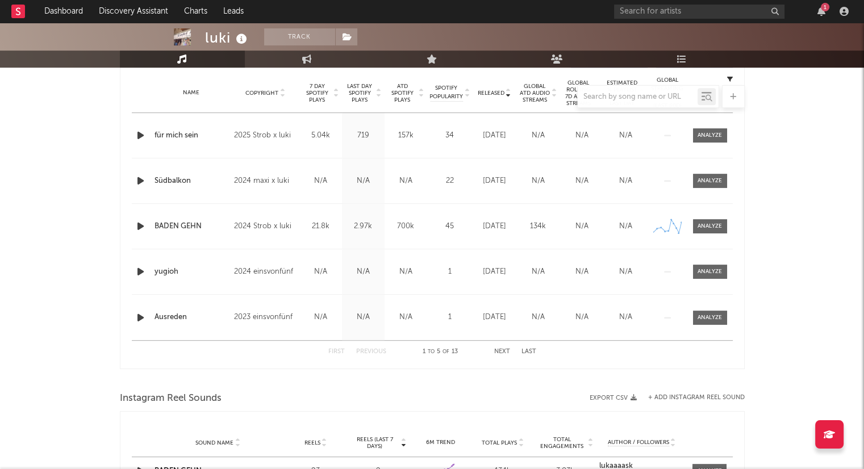
click at [496, 349] on button "Next" at bounding box center [502, 352] width 16 height 6
click at [185, 272] on div "Sekt Mit Dir" at bounding box center [192, 272] width 74 height 11
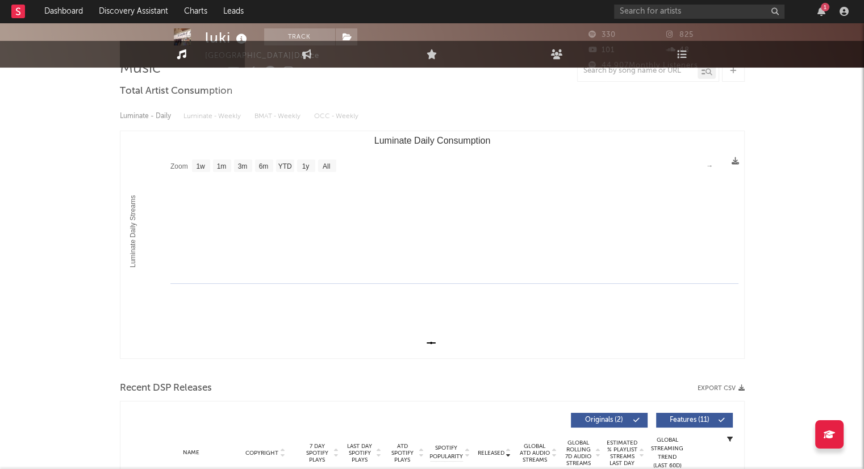
scroll to position [0, 0]
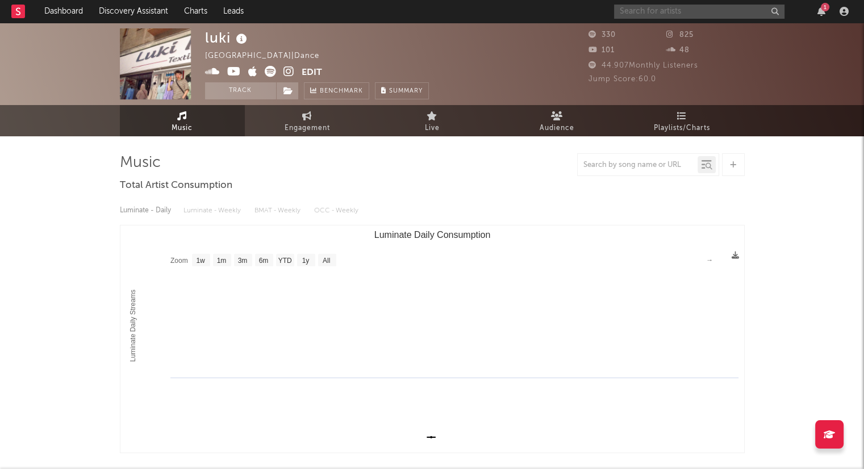
click at [677, 14] on input "text" at bounding box center [699, 12] width 171 height 14
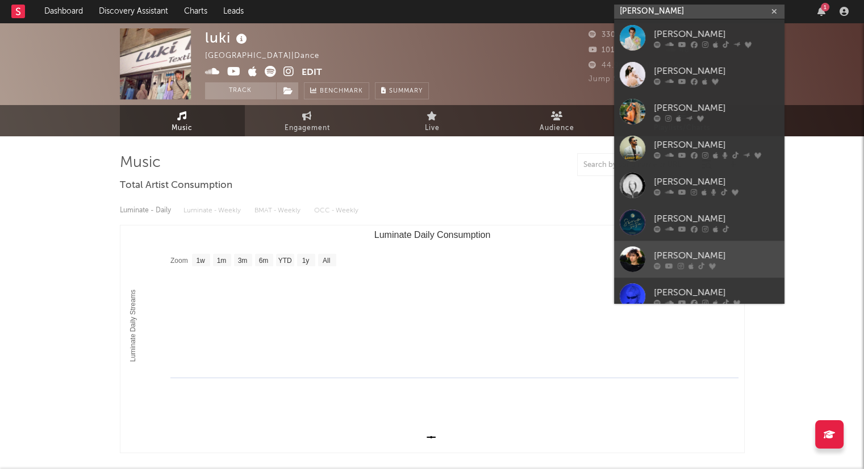
type input "[PERSON_NAME]"
click at [683, 249] on div "[PERSON_NAME]" at bounding box center [716, 256] width 125 height 14
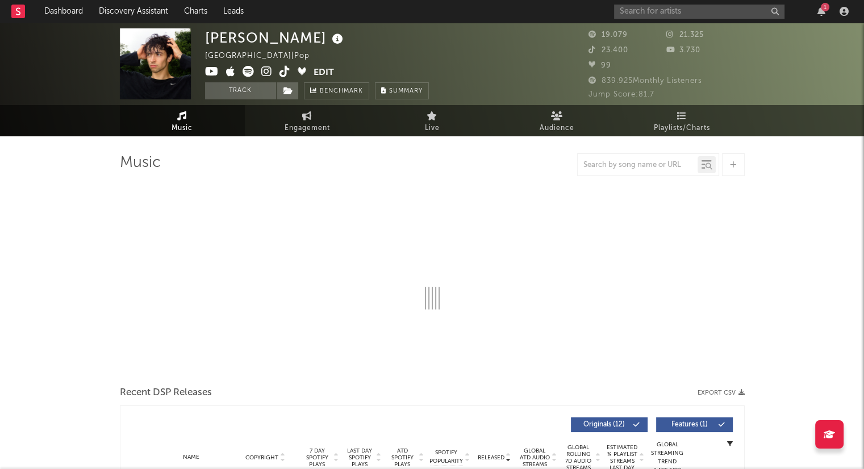
select select "6m"
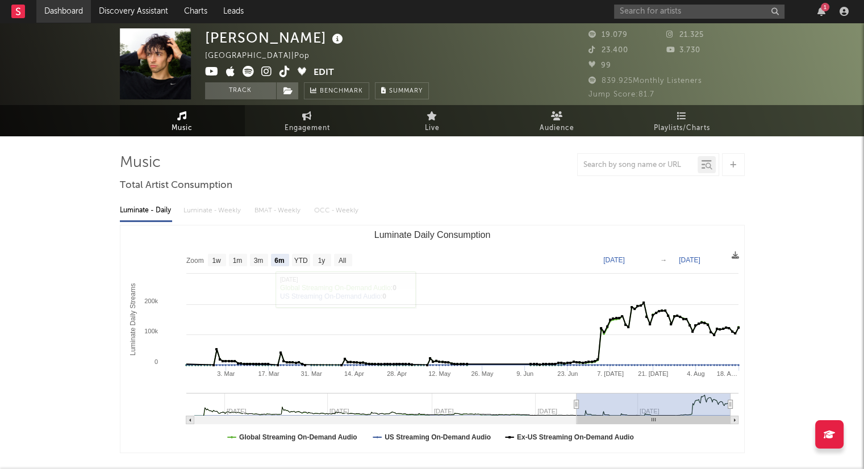
click at [86, 15] on link "Dashboard" at bounding box center [63, 11] width 55 height 23
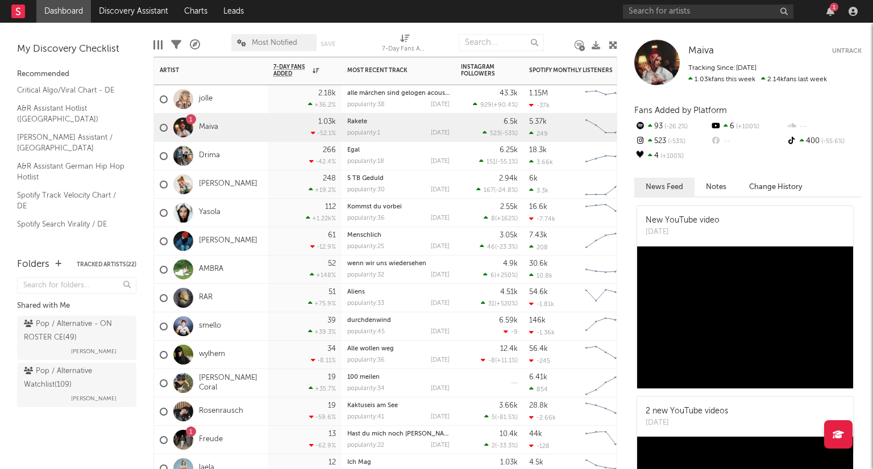
click at [243, 100] on div "jolle" at bounding box center [211, 99] width 114 height 28
